Goal: Information Seeking & Learning: Learn about a topic

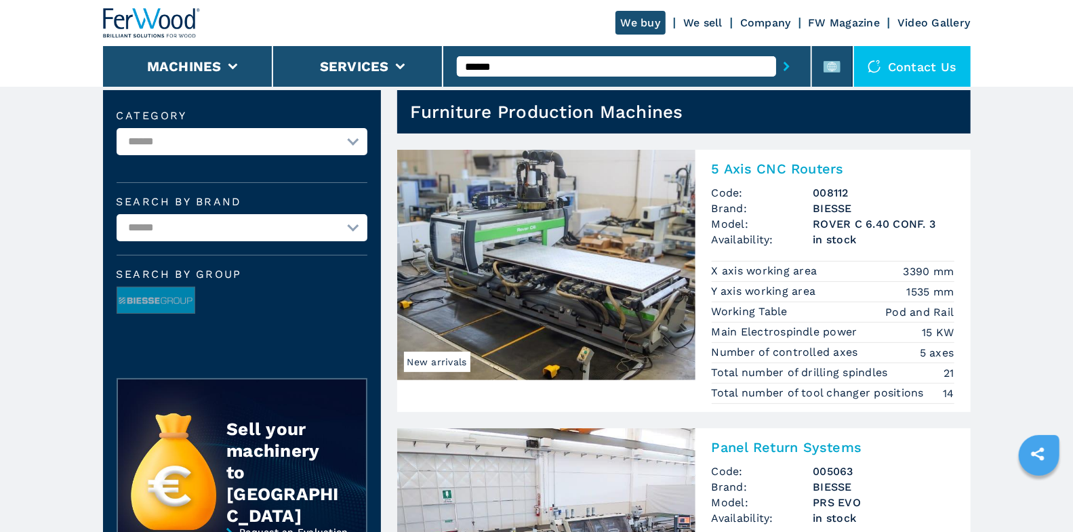
click at [609, 68] on input "******" at bounding box center [616, 66] width 319 height 20
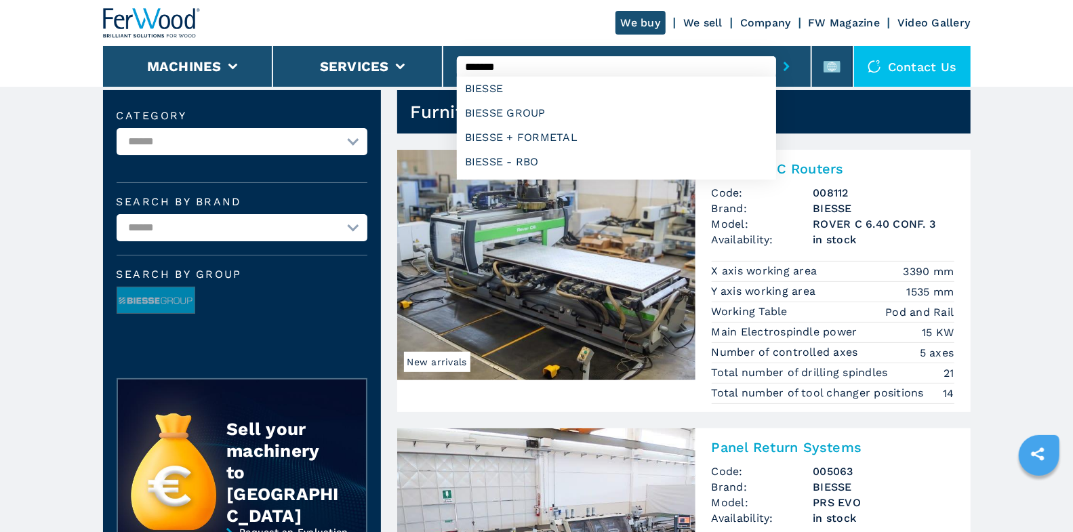
type input "*******"
click at [776, 51] on button "submit-button" at bounding box center [786, 66] width 21 height 31
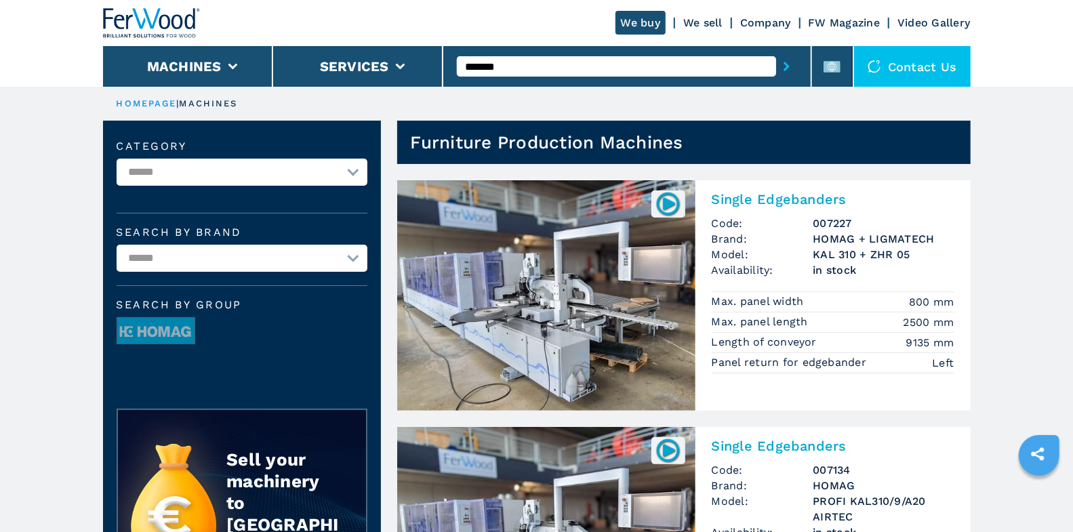
click at [550, 68] on input "*******" at bounding box center [616, 66] width 319 height 20
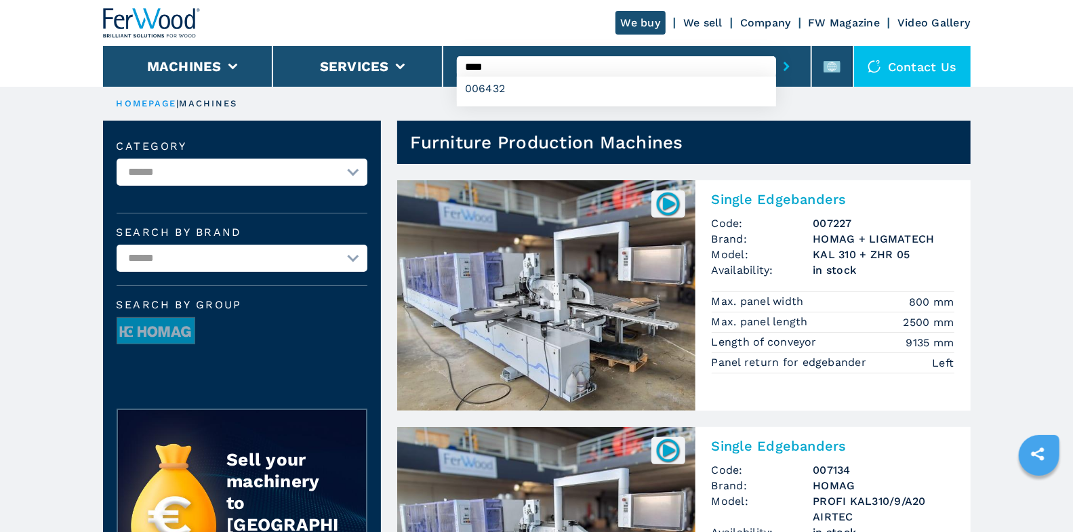
type input "****"
click at [776, 51] on button "submit-button" at bounding box center [786, 66] width 21 height 31
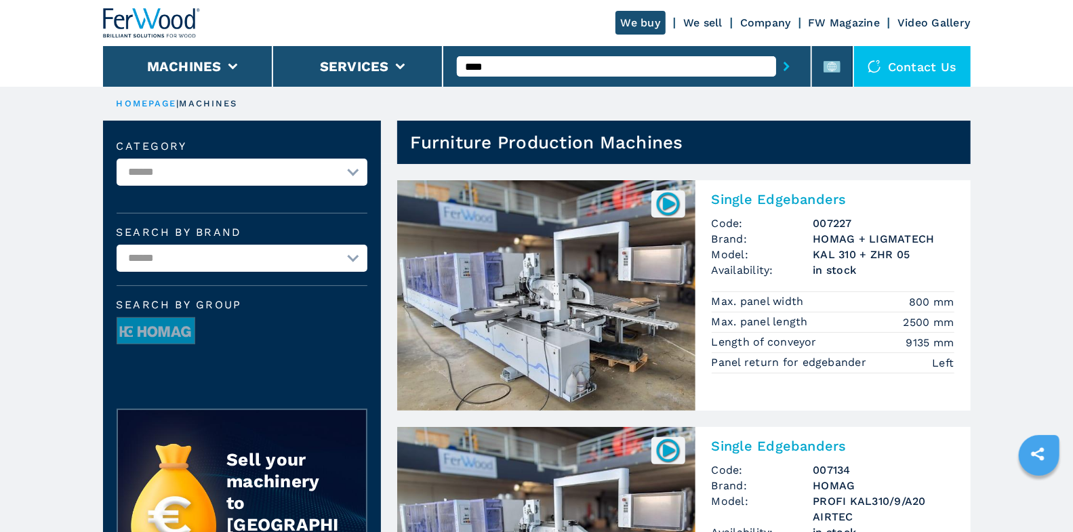
click at [786, 64] on icon "submit-button" at bounding box center [787, 66] width 6 height 9
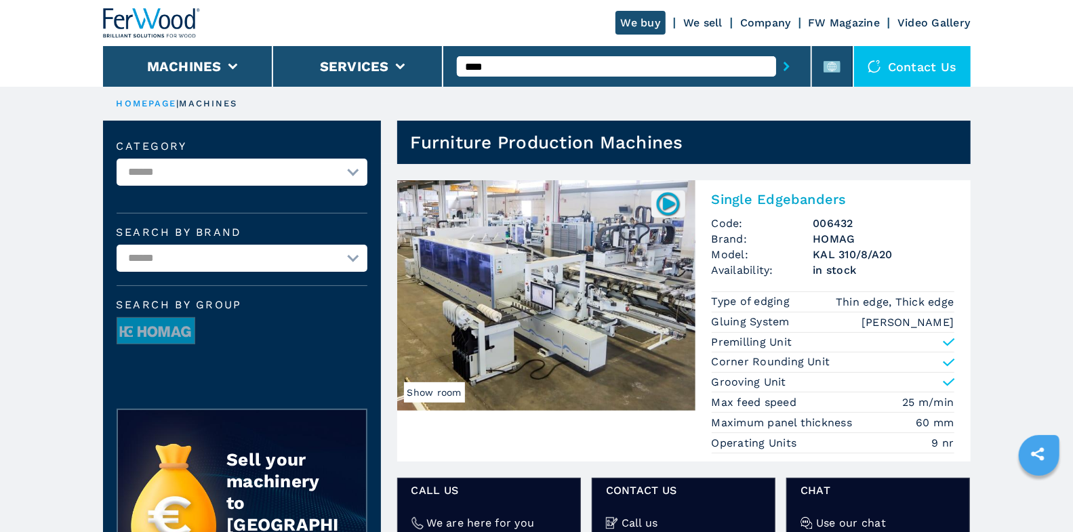
click at [745, 201] on h2 "Single Edgebanders" at bounding box center [833, 199] width 243 height 16
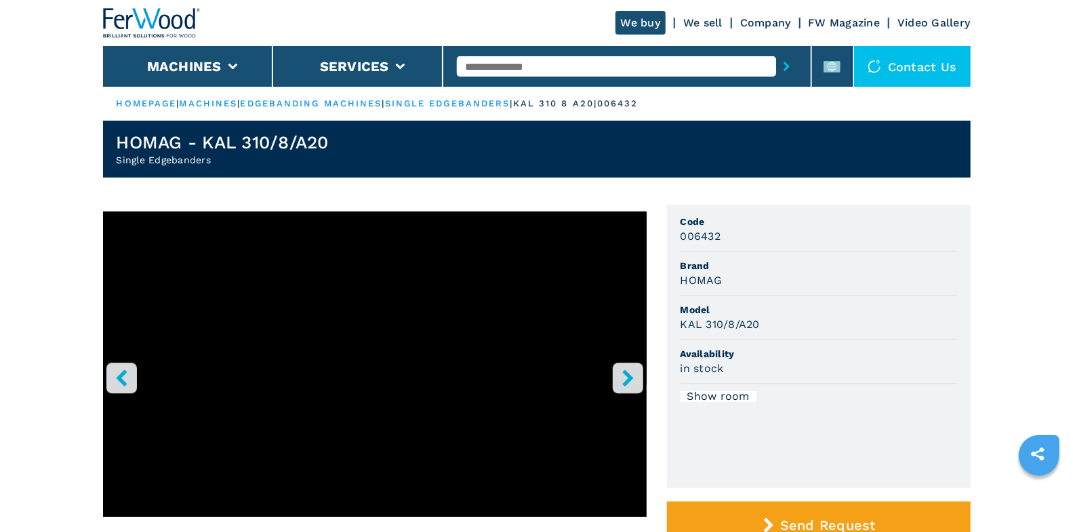
click at [628, 382] on icon "right-button" at bounding box center [628, 377] width 17 height 17
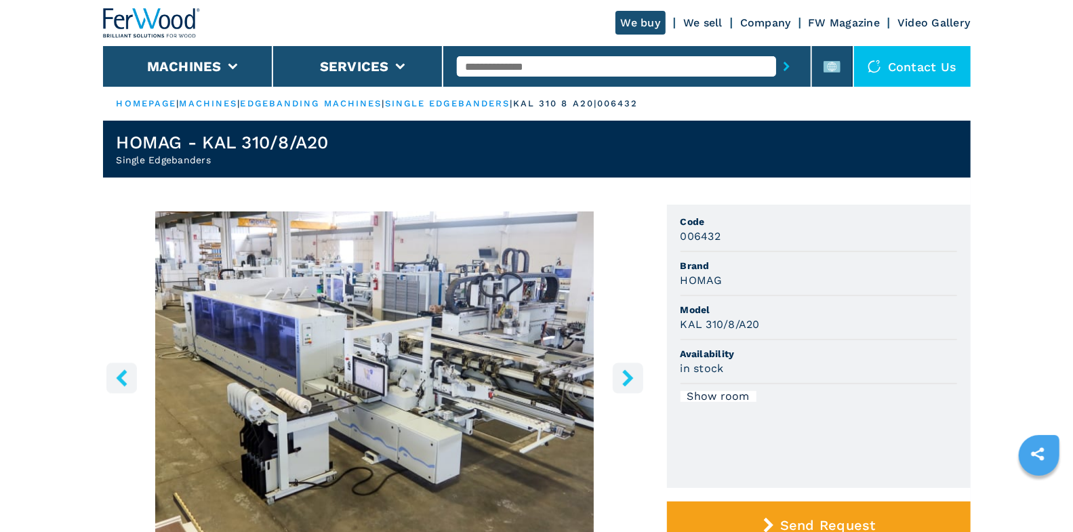
click at [628, 382] on icon "right-button" at bounding box center [628, 377] width 17 height 17
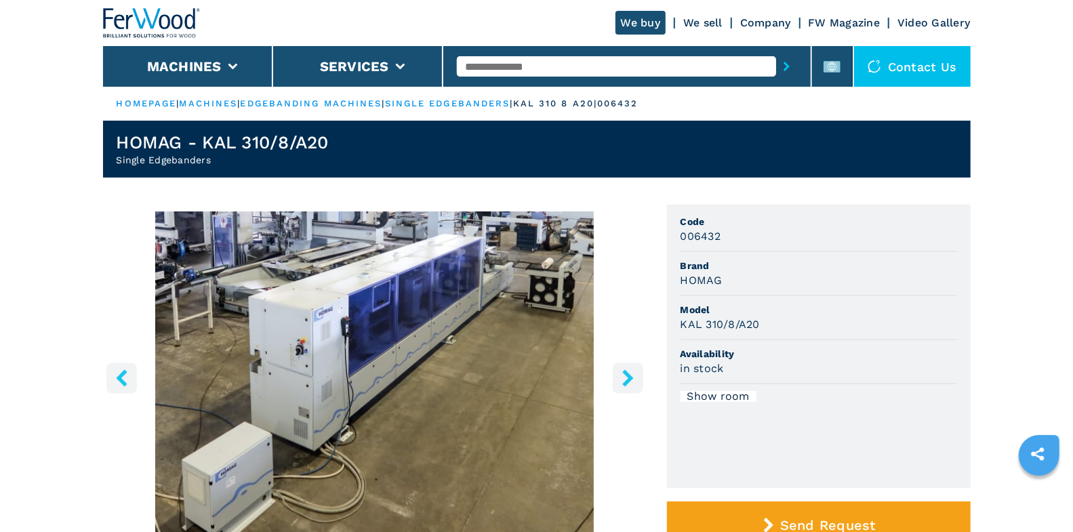
click at [628, 382] on icon "right-button" at bounding box center [628, 377] width 17 height 17
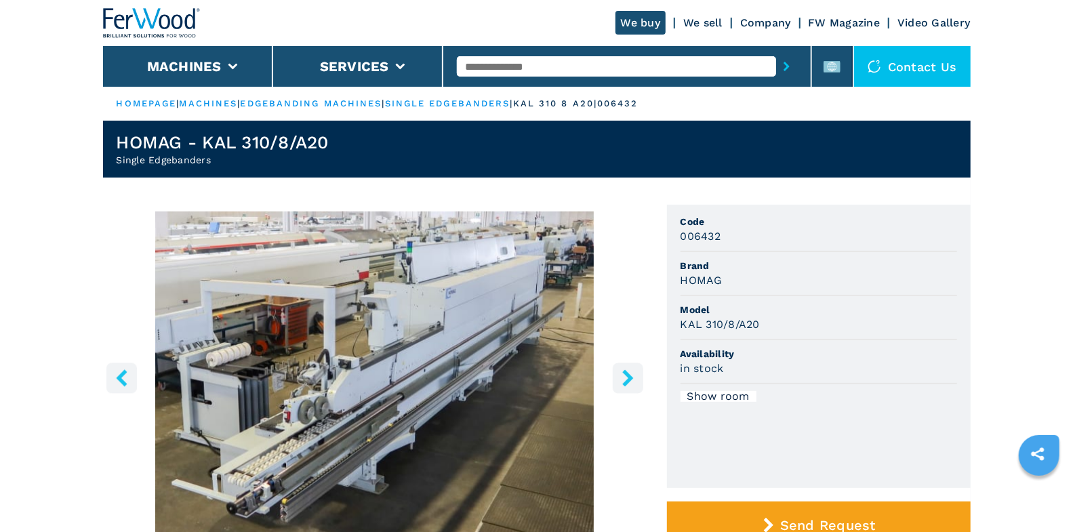
click at [626, 380] on icon "right-button" at bounding box center [627, 377] width 11 height 17
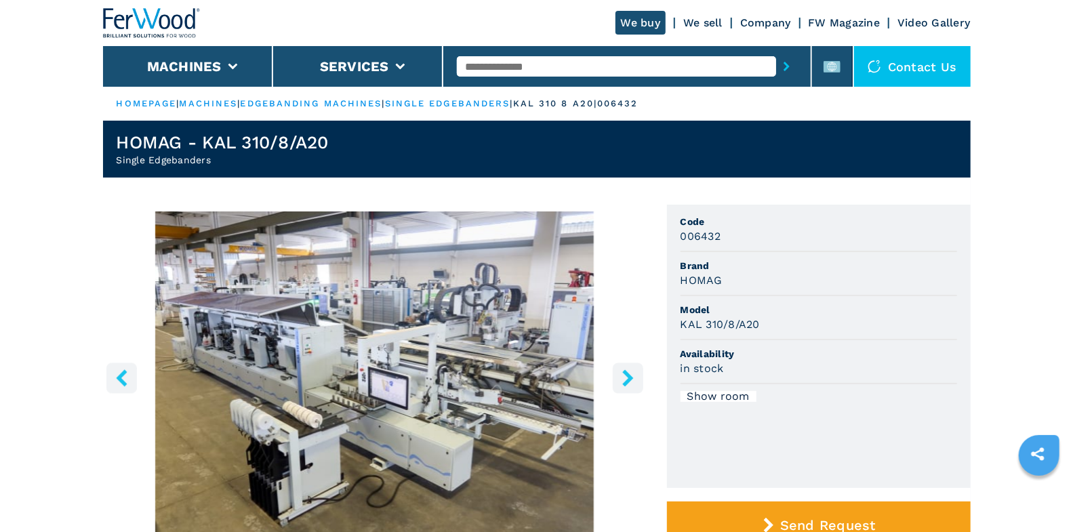
click at [626, 380] on icon "right-button" at bounding box center [627, 377] width 11 height 17
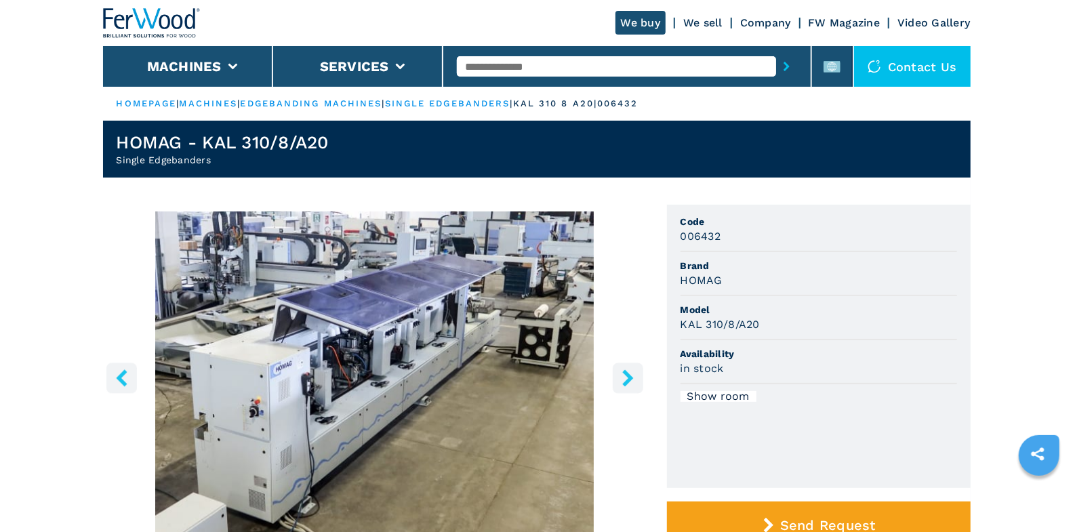
click at [626, 380] on icon "right-button" at bounding box center [627, 377] width 11 height 17
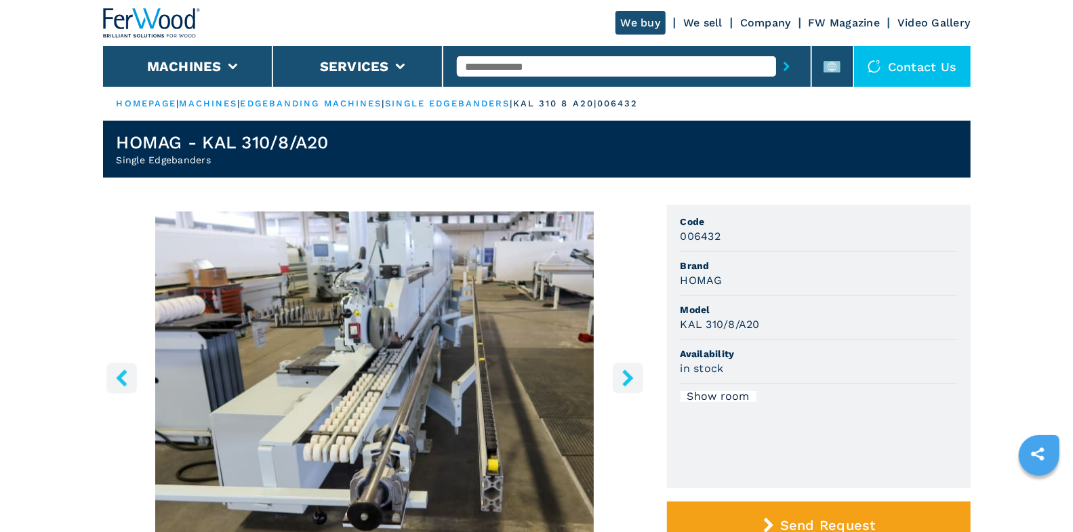
click at [626, 380] on icon "right-button" at bounding box center [627, 377] width 11 height 17
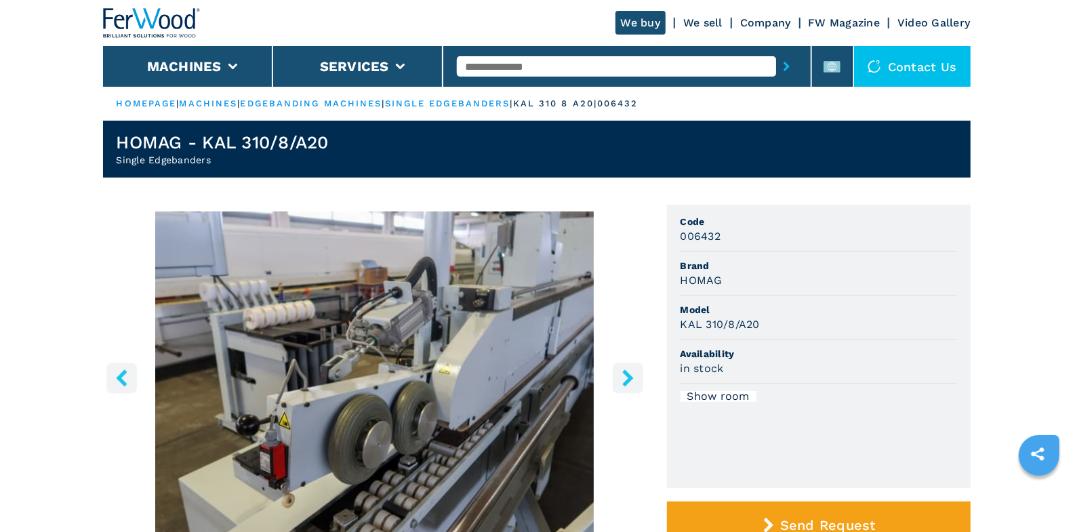
click at [626, 380] on icon "right-button" at bounding box center [627, 377] width 11 height 17
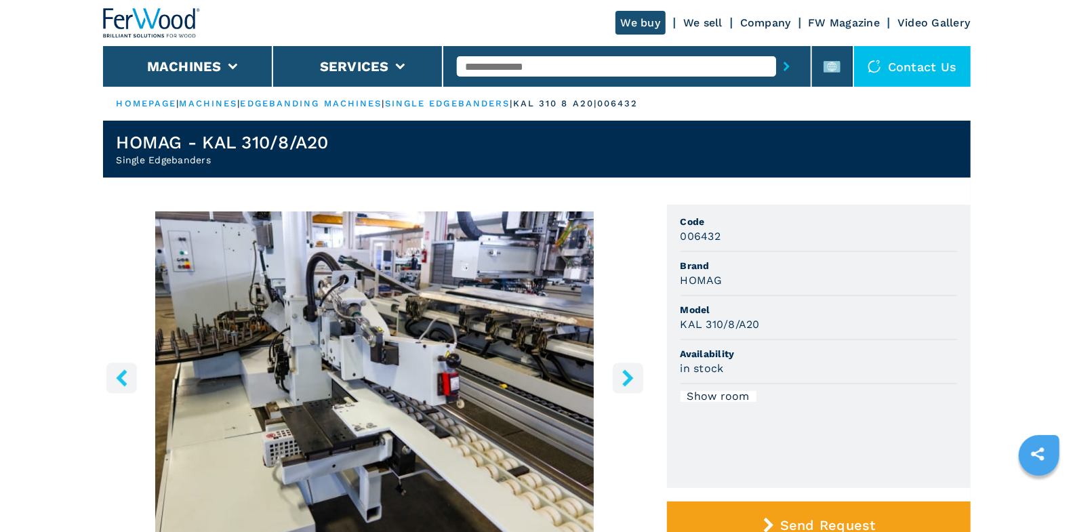
click at [626, 380] on icon "right-button" at bounding box center [627, 377] width 11 height 17
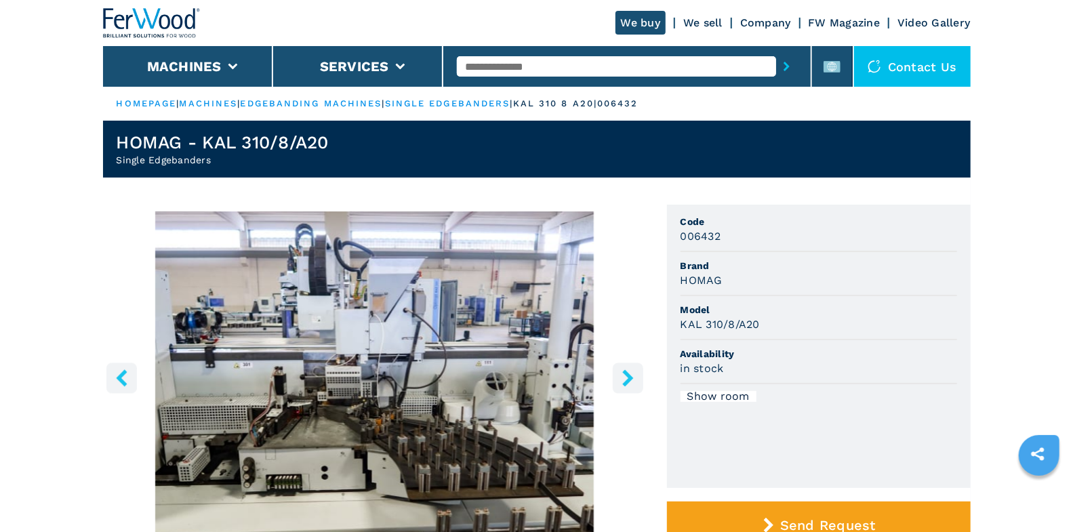
click at [624, 380] on icon "right-button" at bounding box center [628, 377] width 17 height 17
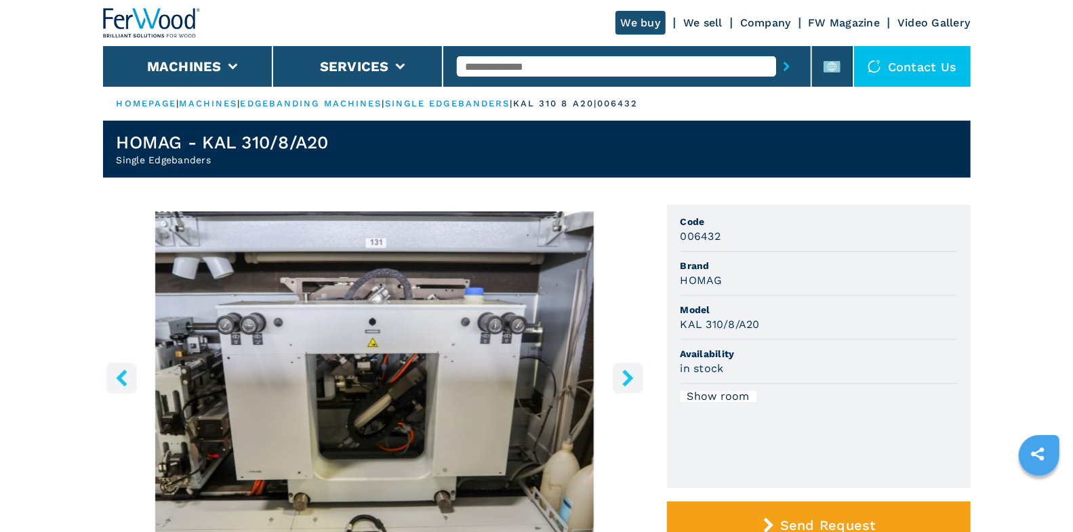
click at [626, 380] on icon "right-button" at bounding box center [627, 377] width 11 height 17
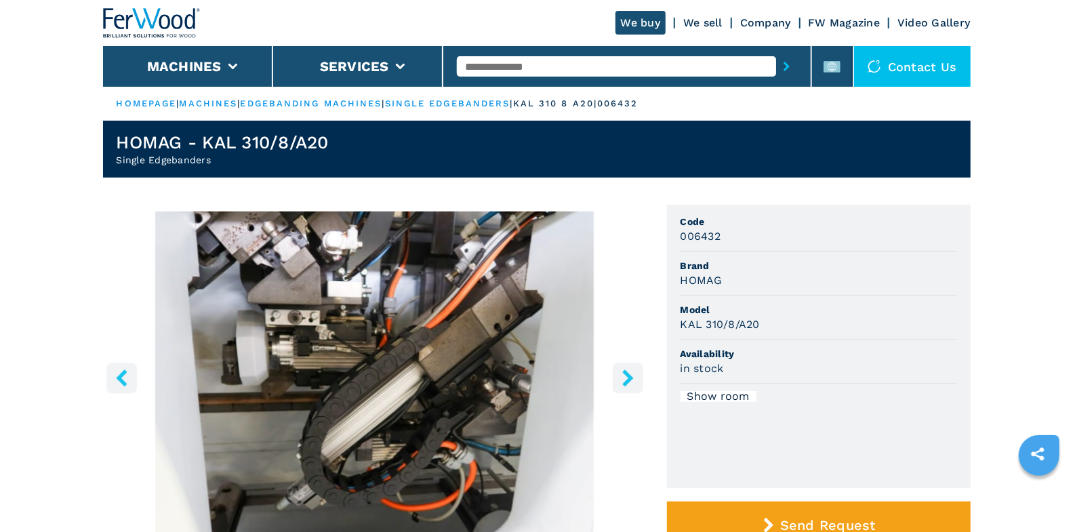
click at [626, 381] on icon "right-button" at bounding box center [627, 377] width 11 height 17
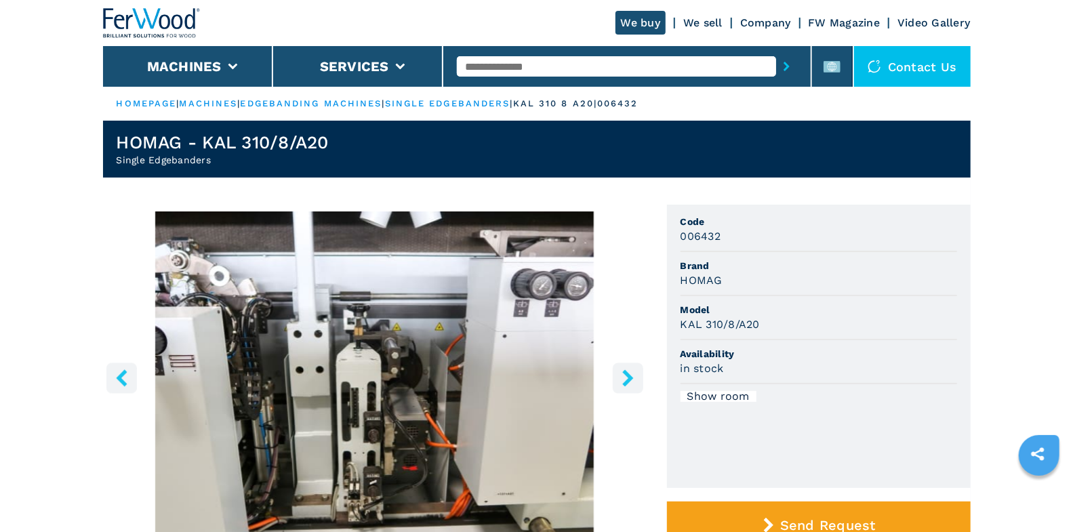
click at [626, 381] on icon "right-button" at bounding box center [627, 377] width 11 height 17
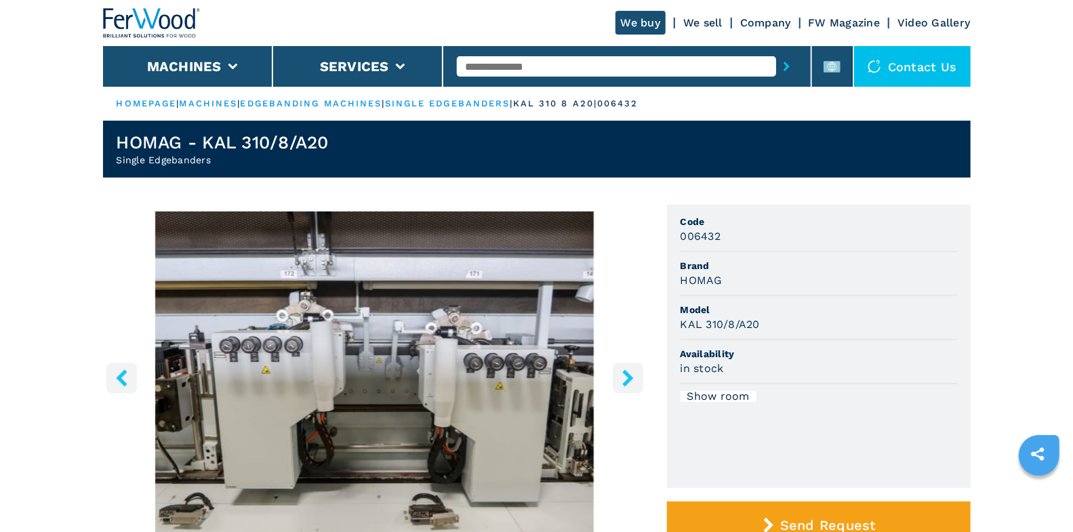
click at [626, 381] on icon "right-button" at bounding box center [627, 377] width 11 height 17
